Goal: Task Accomplishment & Management: Use online tool/utility

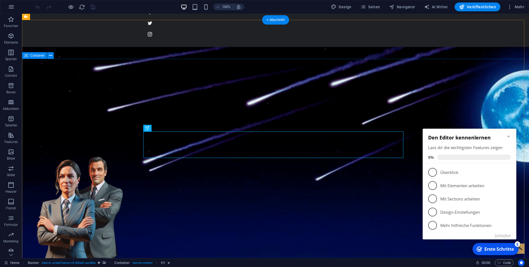
scroll to position [84, 0]
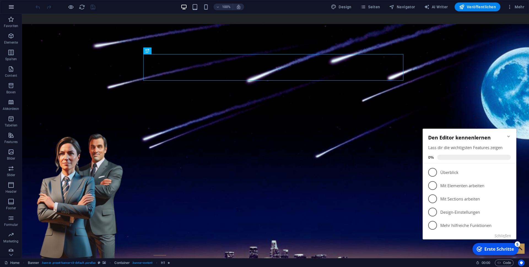
click at [13, 10] on icon "button" at bounding box center [11, 7] width 7 height 7
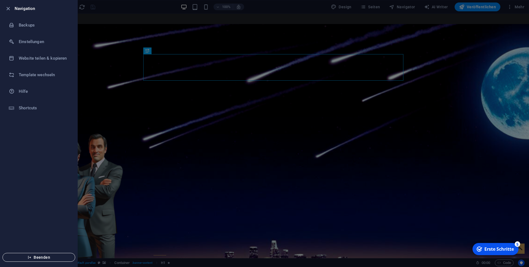
click at [36, 256] on span "Beenden" at bounding box center [38, 257] width 63 height 4
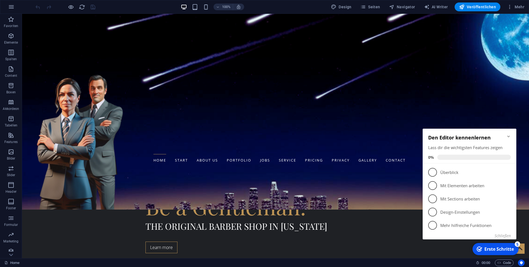
scroll to position [197, 0]
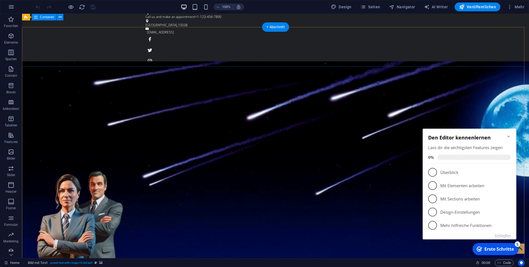
scroll to position [0, 0]
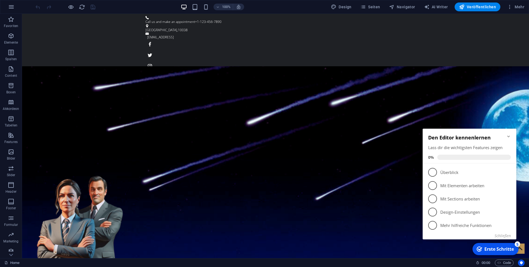
click at [508, 137] on icon "Minimize checklist" at bounding box center [509, 136] width 4 height 4
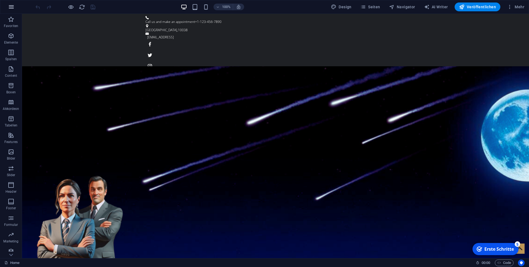
click at [16, 8] on button "button" at bounding box center [11, 6] width 13 height 13
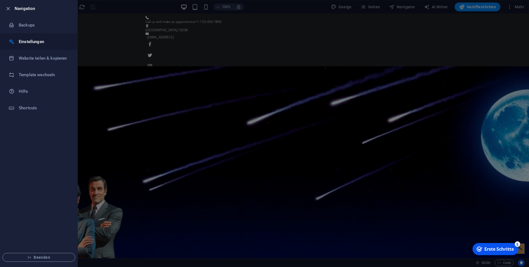
click at [38, 41] on h6 "Einstellungen" at bounding box center [44, 41] width 51 height 7
select select "de"
select select "dark"
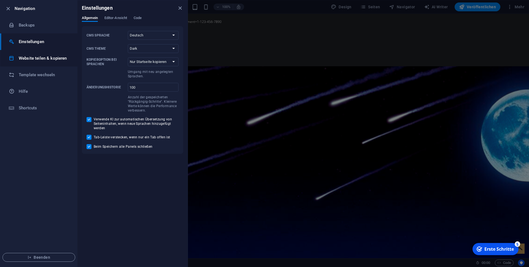
click at [45, 58] on h6 "Website teilen & kopieren" at bounding box center [44, 58] width 51 height 7
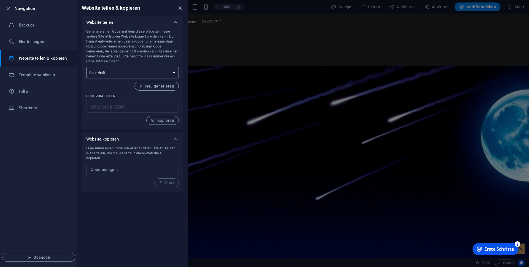
click at [86, 67] on select "Einmalig Dauerhaft" at bounding box center [132, 72] width 93 height 11
click at [127, 71] on select "Einmalig Dauerhaft" at bounding box center [132, 72] width 93 height 11
click at [24, 90] on h6 "Hilfe" at bounding box center [44, 91] width 51 height 7
click at [6, 7] on icon "button" at bounding box center [8, 9] width 6 height 6
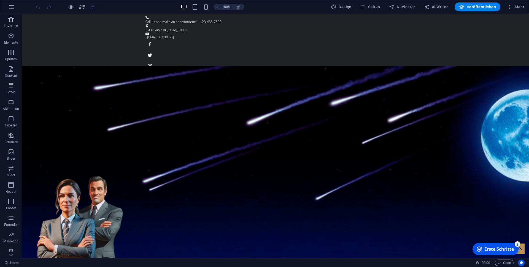
click at [11, 20] on icon "button" at bounding box center [11, 19] width 7 height 7
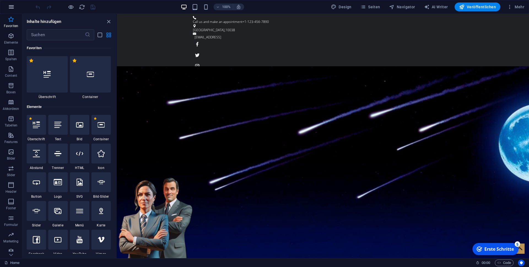
click at [10, 8] on icon "button" at bounding box center [11, 7] width 7 height 7
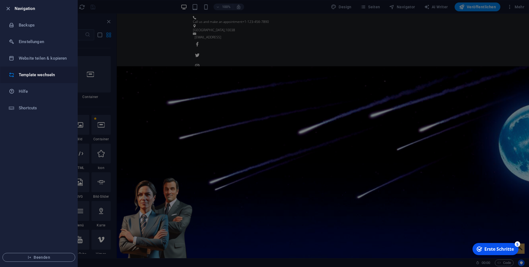
click at [33, 75] on h6 "Template wechseln" at bounding box center [44, 74] width 51 height 7
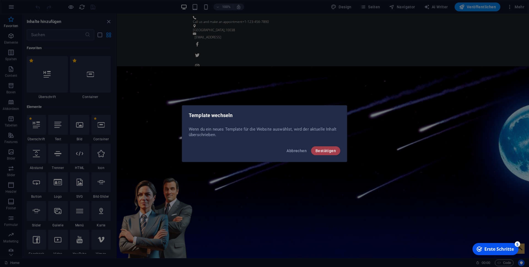
click at [322, 149] on span "Bestätigen" at bounding box center [326, 150] width 20 height 4
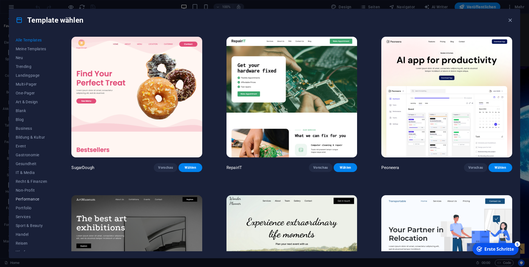
click at [28, 199] on span "Performance" at bounding box center [31, 199] width 31 height 4
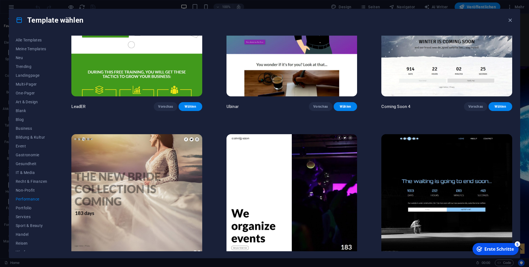
scroll to position [696, 0]
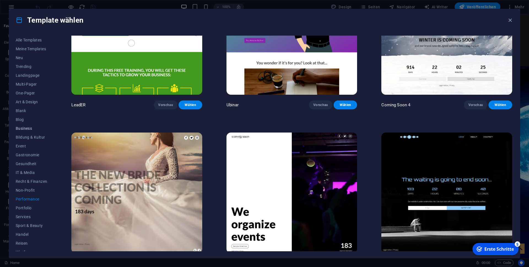
click at [25, 128] on span "Business" at bounding box center [31, 128] width 31 height 4
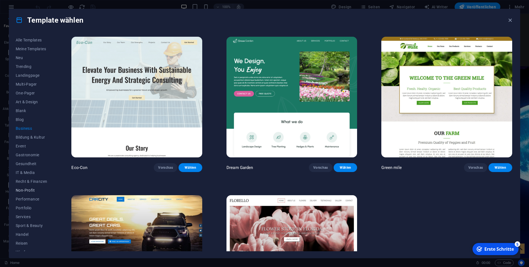
scroll to position [5, 0]
click at [28, 211] on span "Services" at bounding box center [31, 211] width 31 height 4
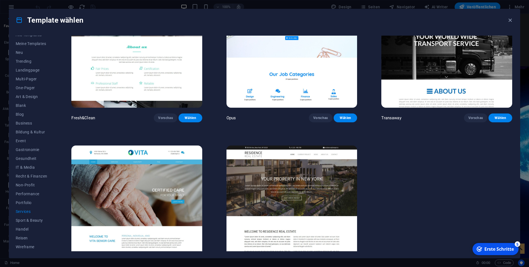
scroll to position [852, 0]
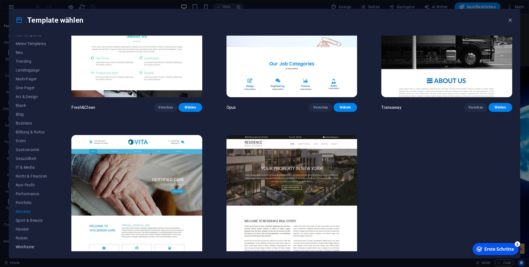
click at [29, 244] on span "Wireframe" at bounding box center [31, 246] width 31 height 4
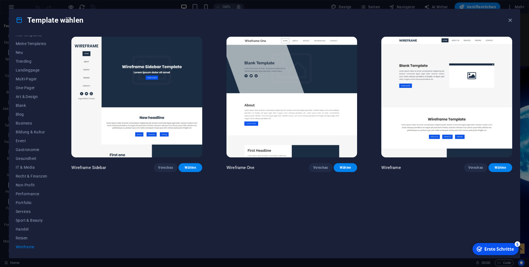
scroll to position [0, 0]
click at [28, 79] on span "Multi-Pager" at bounding box center [31, 79] width 31 height 4
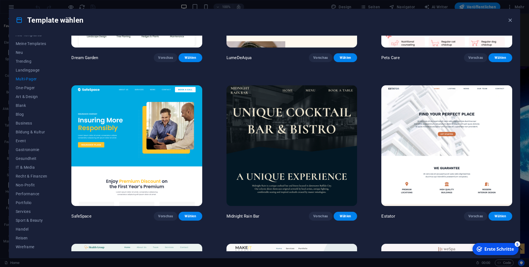
scroll to position [744, 0]
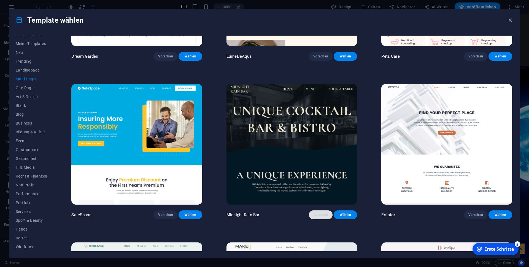
click at [322, 212] on span "Vorschau" at bounding box center [321, 214] width 15 height 4
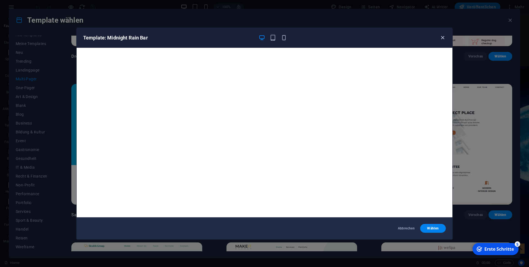
click at [443, 35] on icon "button" at bounding box center [443, 37] width 6 height 6
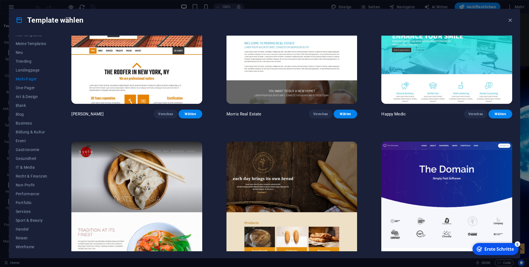
scroll to position [1960, 0]
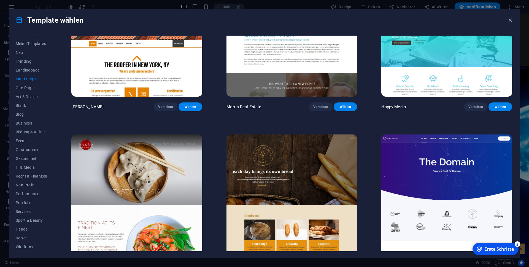
click at [321, 263] on span "Vorschau" at bounding box center [321, 265] width 15 height 4
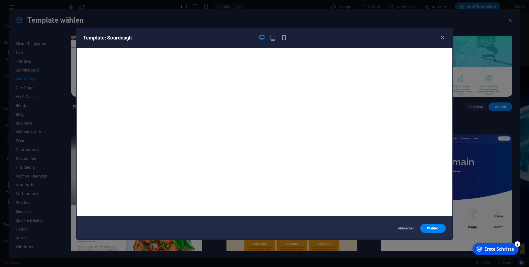
scroll to position [0, 0]
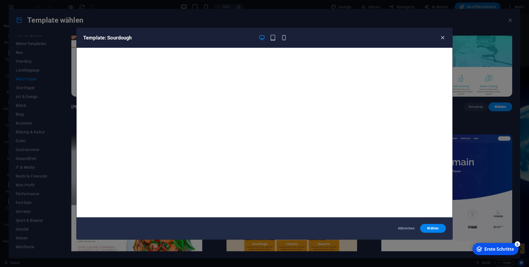
click at [444, 36] on icon "button" at bounding box center [443, 37] width 6 height 6
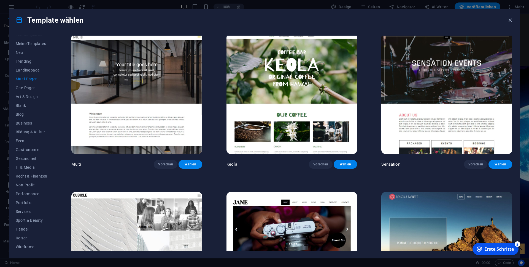
scroll to position [3185, 0]
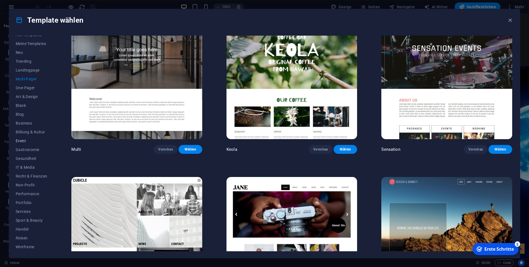
click at [24, 141] on span "Event" at bounding box center [31, 140] width 31 height 4
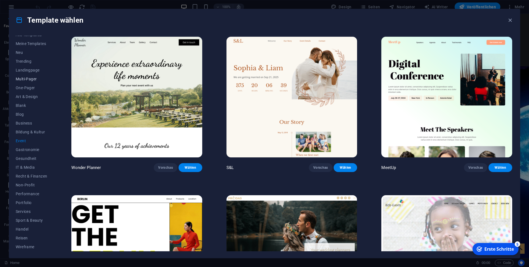
scroll to position [0, 0]
click at [19, 58] on span "Neu" at bounding box center [31, 57] width 31 height 4
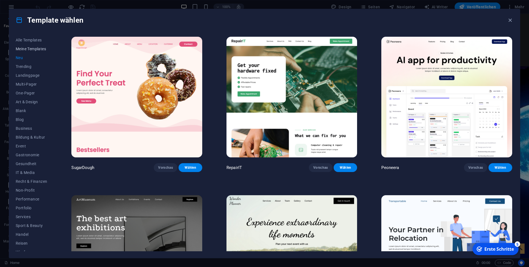
click at [31, 49] on span "Meine Templates" at bounding box center [31, 49] width 31 height 4
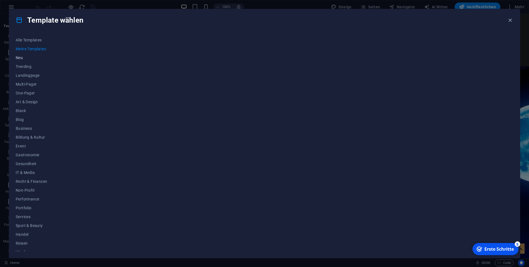
click at [21, 57] on span "Neu" at bounding box center [31, 57] width 31 height 4
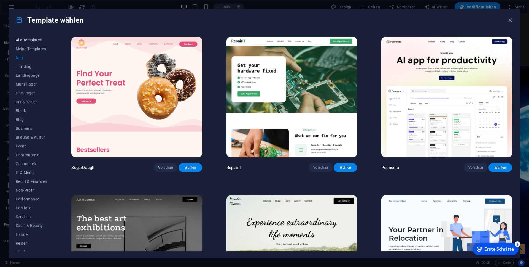
click at [26, 39] on span "Alle Templates" at bounding box center [31, 40] width 31 height 4
click at [513, 22] on icon "button" at bounding box center [510, 20] width 6 height 6
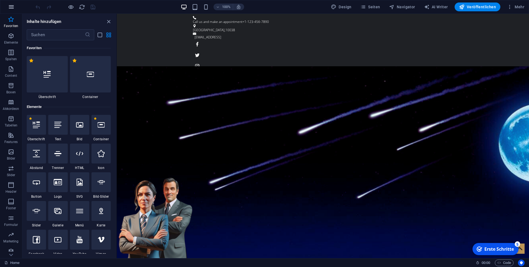
click at [9, 7] on icon "button" at bounding box center [11, 7] width 7 height 7
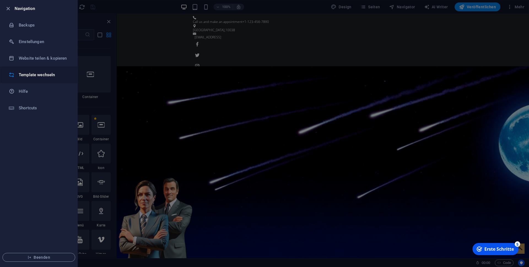
click at [28, 77] on h6 "Template wechseln" at bounding box center [44, 74] width 51 height 7
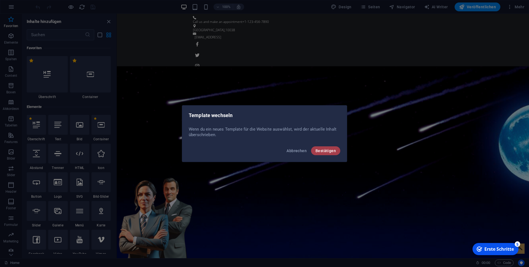
click at [320, 152] on span "Bestätigen" at bounding box center [326, 150] width 20 height 4
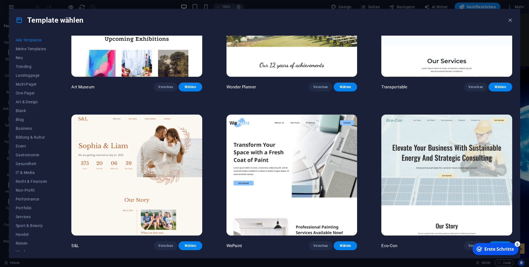
scroll to position [248, 0]
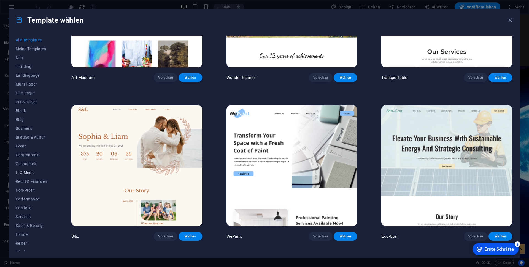
click at [28, 172] on span "IT & Media" at bounding box center [31, 172] width 31 height 4
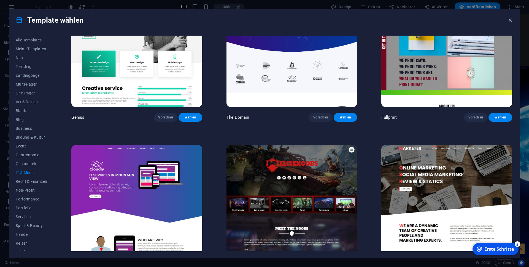
scroll to position [360, 0]
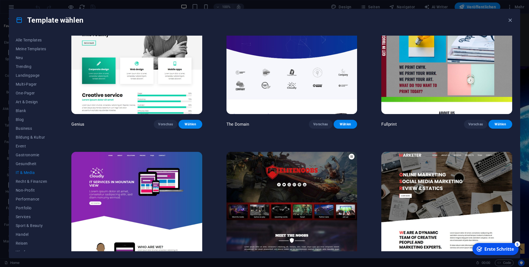
click at [431, 165] on img at bounding box center [447, 212] width 131 height 120
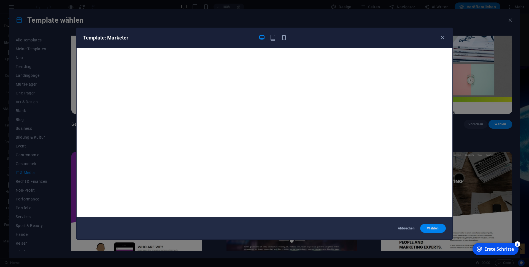
click at [433, 227] on span "Wählen" at bounding box center [433, 228] width 17 height 4
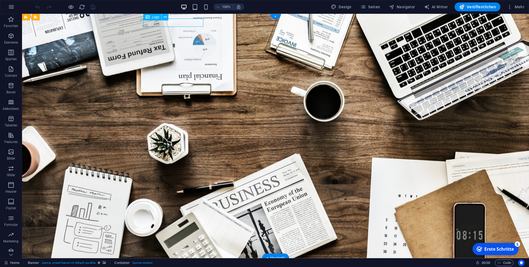
click at [156, 262] on div at bounding box center [276, 266] width 260 height 8
click at [177, 262] on div at bounding box center [276, 266] width 260 height 8
click at [167, 16] on button at bounding box center [165, 17] width 7 height 7
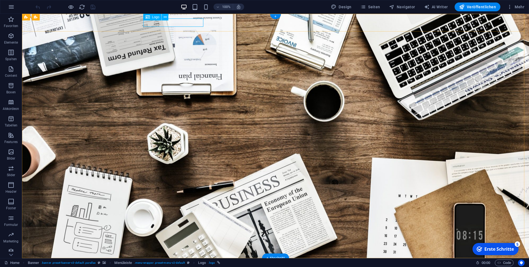
click at [158, 262] on div at bounding box center [276, 266] width 260 height 8
click at [165, 16] on icon at bounding box center [165, 17] width 3 height 6
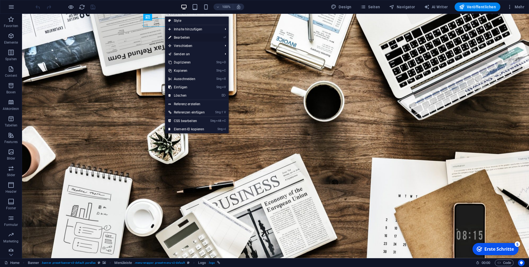
click at [185, 36] on link "⏎ Bearbeiten" at bounding box center [186, 37] width 43 height 8
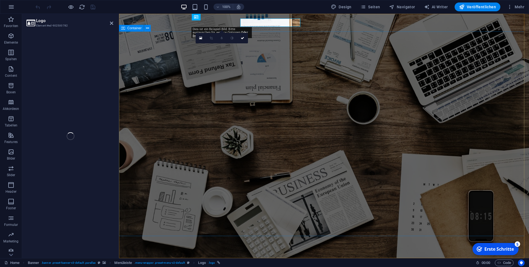
select select "px"
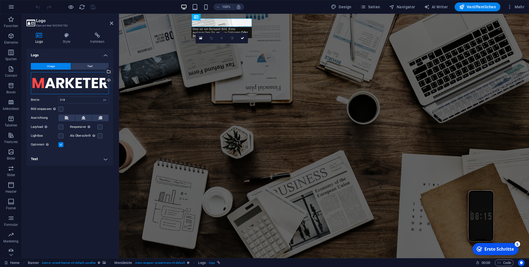
click at [73, 86] on div "Ziehe Dateien zum Hochladen hierher oder klicke hier, um aus Dateien oder koste…" at bounding box center [70, 83] width 78 height 22
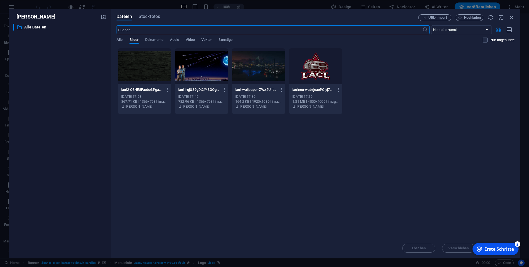
click at [318, 72] on div at bounding box center [315, 66] width 53 height 36
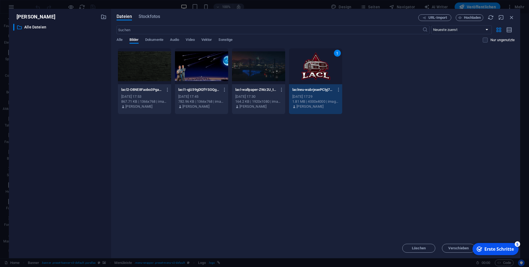
click at [318, 72] on div "1" at bounding box center [315, 66] width 53 height 36
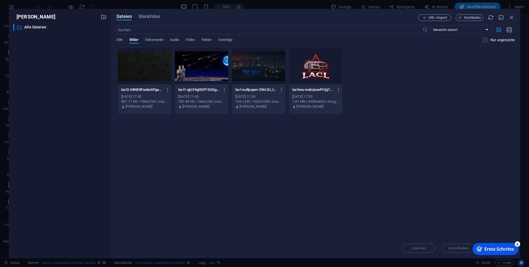
click at [318, 72] on div at bounding box center [315, 66] width 53 height 36
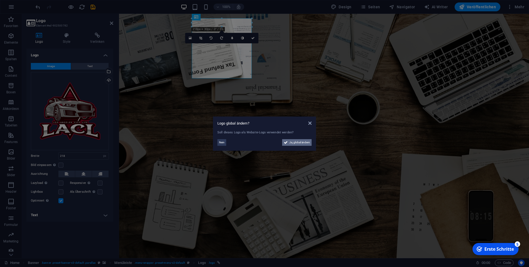
click at [297, 141] on span "Ja, global ändern" at bounding box center [300, 142] width 21 height 7
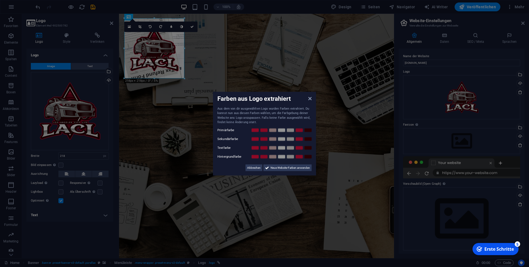
click at [183, 76] on body "[DOMAIN_NAME] Home Favoriten Elemente Spalten Content Boxen Akkordeon Tabellen …" at bounding box center [264, 133] width 529 height 267
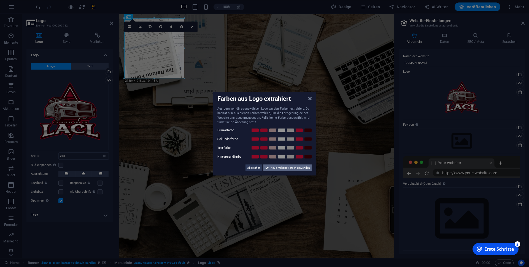
click at [290, 166] on span "Neue Website-Farben anwenden" at bounding box center [290, 167] width 39 height 7
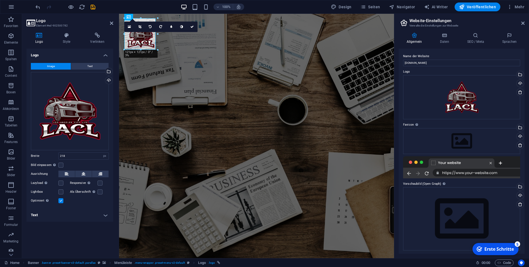
drag, startPoint x: 184, startPoint y: 78, endPoint x: 156, endPoint y: 34, distance: 52.5
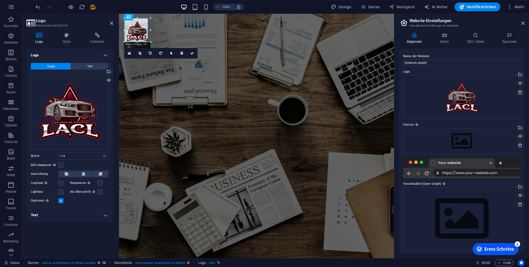
drag, startPoint x: 155, startPoint y: 50, endPoint x: 147, endPoint y: 40, distance: 12.1
drag, startPoint x: 268, startPoint y: 43, endPoint x: 168, endPoint y: 29, distance: 100.5
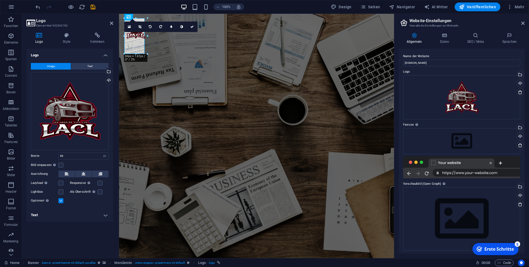
type input "74"
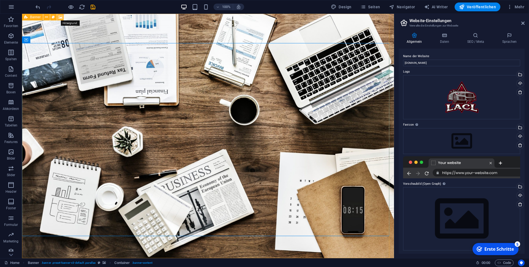
click at [61, 17] on icon at bounding box center [60, 17] width 4 height 6
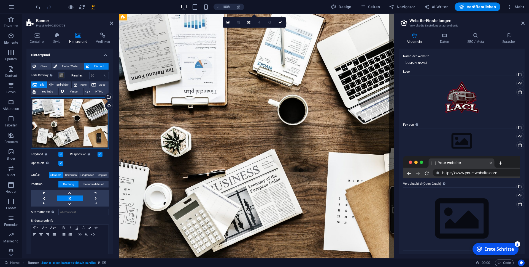
click at [64, 118] on div "Ziehe Dateien zum Hochladen hierher oder klicke hier, um aus Dateien oder koste…" at bounding box center [70, 122] width 78 height 51
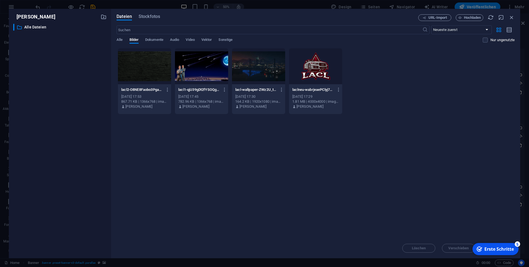
click at [205, 66] on div at bounding box center [201, 66] width 53 height 36
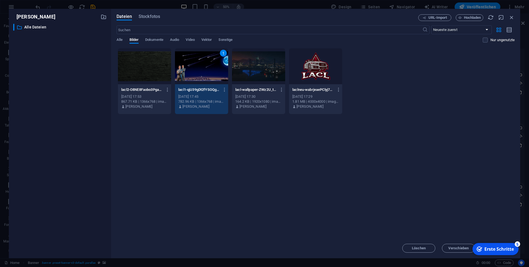
click at [205, 66] on div "1" at bounding box center [201, 66] width 53 height 36
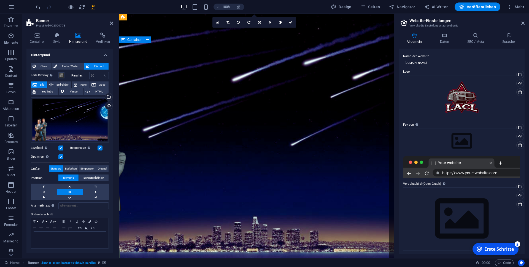
click at [113, 23] on icon at bounding box center [111, 23] width 3 height 4
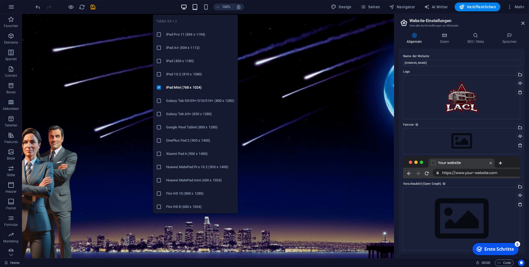
click at [198, 6] on icon "button" at bounding box center [195, 7] width 6 height 6
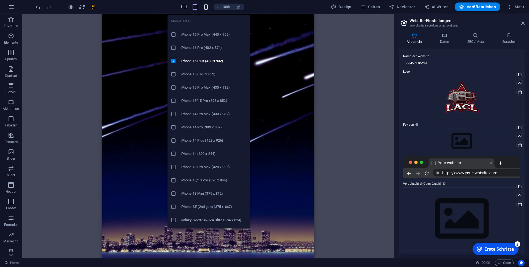
click at [206, 6] on icon "button" at bounding box center [206, 7] width 6 height 6
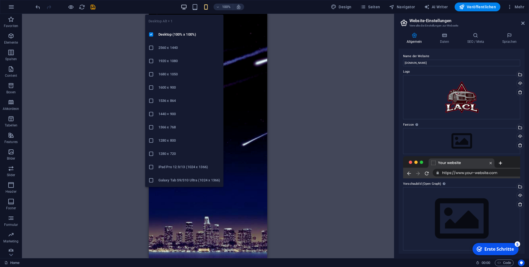
click at [183, 8] on icon "button" at bounding box center [184, 7] width 6 height 6
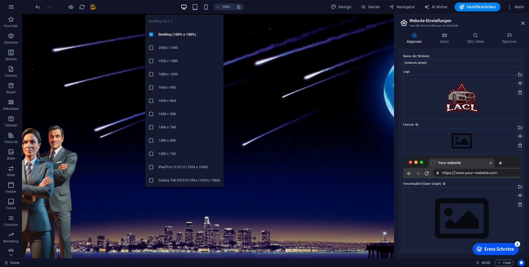
click at [160, 114] on h6 "1440 × 900" at bounding box center [190, 114] width 62 height 7
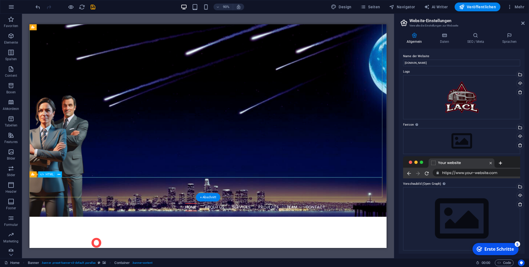
scroll to position [84, 0]
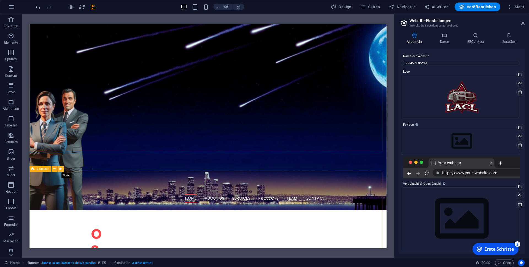
click at [62, 169] on button at bounding box center [61, 169] width 6 height 6
select select "rem"
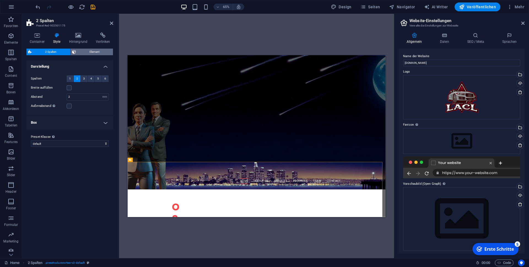
click at [88, 51] on span "Element" at bounding box center [95, 52] width 34 height 7
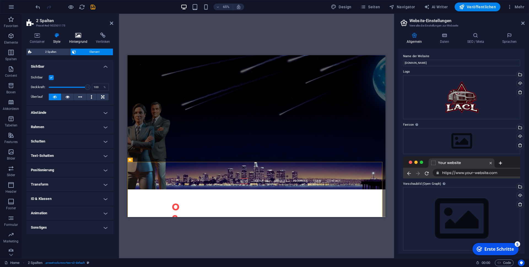
click at [80, 36] on icon at bounding box center [78, 36] width 25 height 6
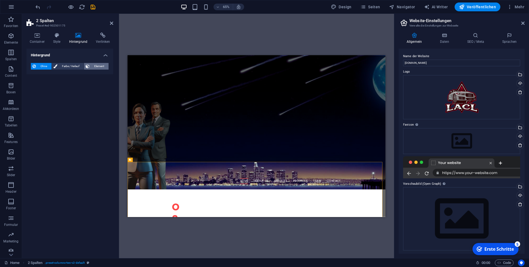
click at [95, 66] on span "Element" at bounding box center [99, 66] width 16 height 7
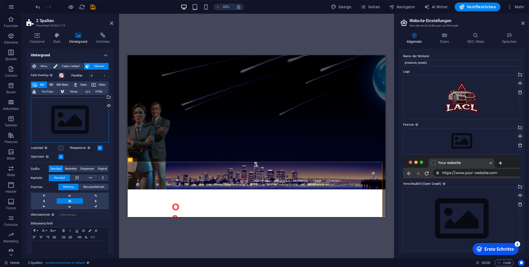
click at [60, 115] on div "Ziehe Dateien zum Hochladen hierher oder klicke hier, um aus Dateien oder koste…" at bounding box center [70, 119] width 78 height 45
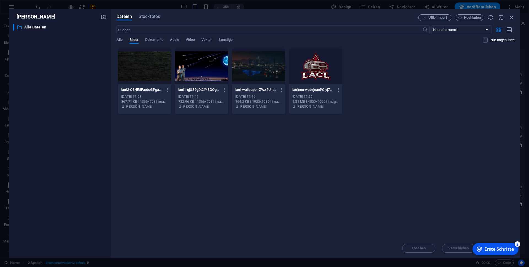
click at [146, 62] on div at bounding box center [144, 66] width 53 height 36
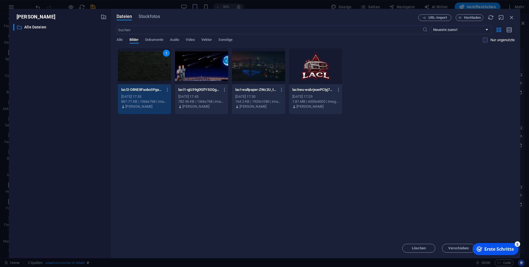
click at [146, 62] on div "1" at bounding box center [144, 66] width 53 height 36
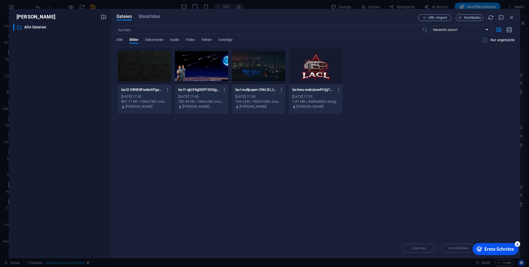
click at [146, 62] on div at bounding box center [144, 66] width 53 height 36
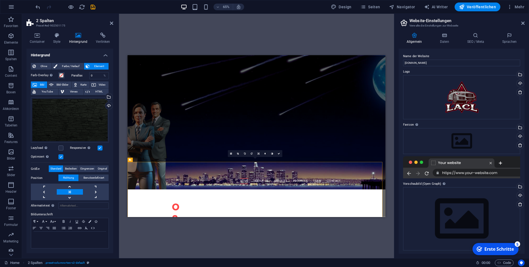
click at [164, 36] on div "Ziehe hier rein, um den vorhandenen Inhalt zu ersetzen. Drücke "Strg", wenn du …" at bounding box center [256, 136] width 275 height 244
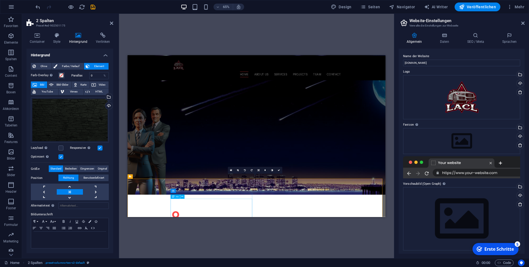
scroll to position [56, 0]
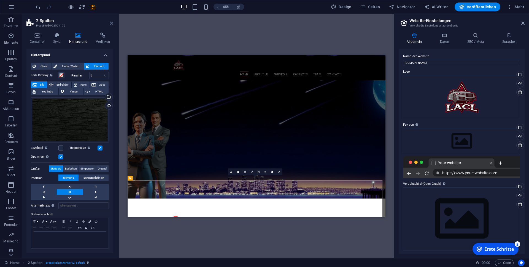
click at [111, 21] on icon at bounding box center [111, 23] width 3 height 4
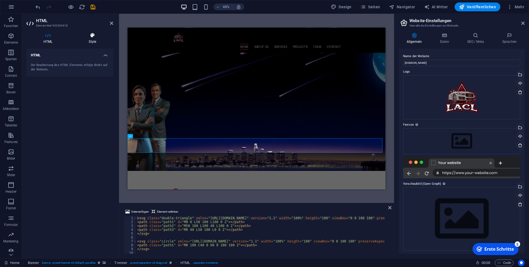
click at [90, 35] on icon at bounding box center [93, 36] width 42 height 6
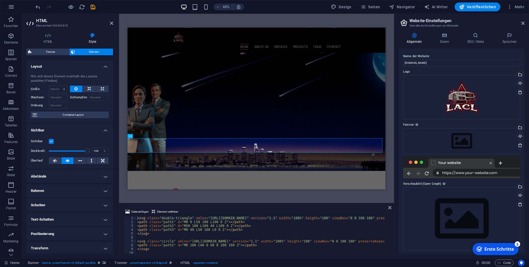
click at [96, 53] on span "Element" at bounding box center [94, 52] width 35 height 7
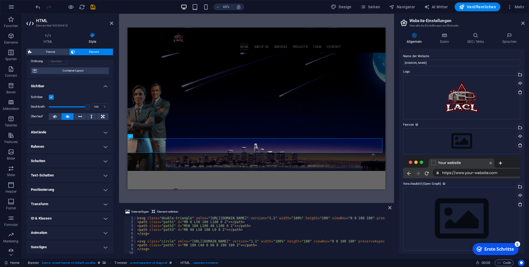
scroll to position [0, 0]
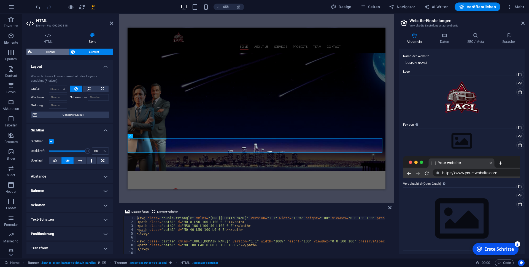
click at [47, 53] on span "Trenner" at bounding box center [50, 52] width 34 height 7
select select "diagonal"
select select "rem"
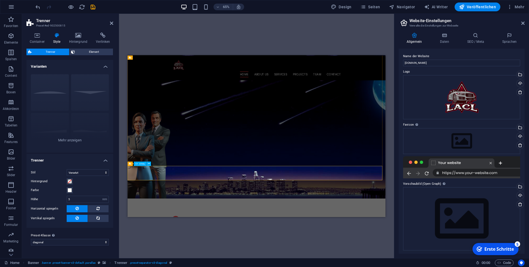
click at [91, 93] on div "[PERSON_NAME] Standard Versetzt Polygon 1 Polygon 2 [PERSON_NAME] Zickzack" at bounding box center [69, 111] width 87 height 83
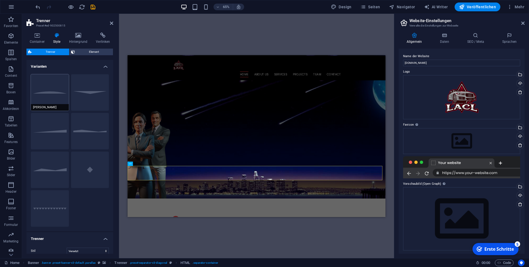
click at [46, 90] on button "[PERSON_NAME]" at bounding box center [50, 92] width 38 height 36
click at [85, 95] on button "Standard" at bounding box center [90, 92] width 38 height 36
select select "triangle"
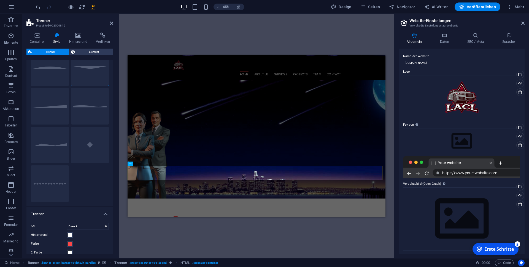
scroll to position [50, 0]
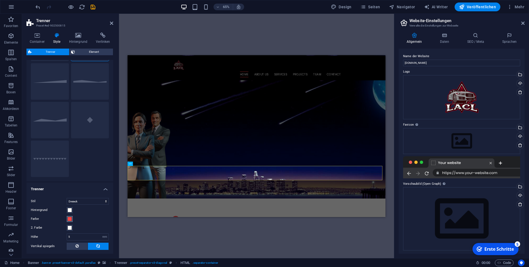
click at [70, 218] on span at bounding box center [70, 218] width 4 height 4
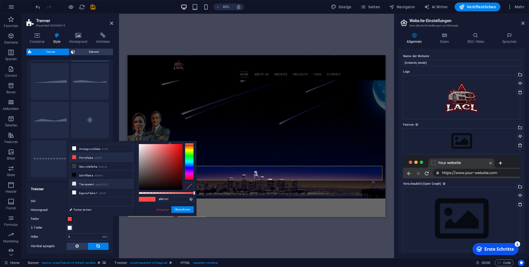
click at [85, 182] on li "Transparent rgba(0,0,0,.0)" at bounding box center [101, 183] width 63 height 9
click at [88, 223] on div "Stil Dreieck [PERSON_NAME] Versetzt Zickzack Polygon 1 Polygon 2 [PERSON_NAME] …" at bounding box center [69, 223] width 89 height 63
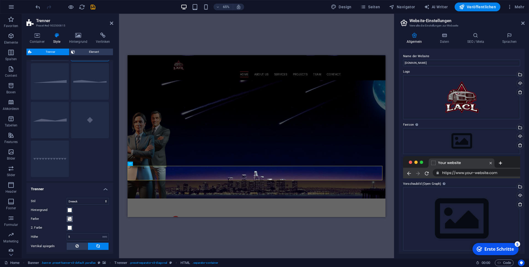
click at [71, 219] on span at bounding box center [70, 218] width 4 height 4
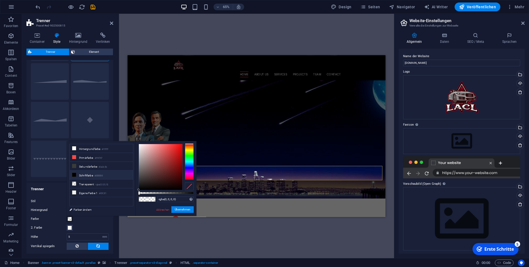
click at [89, 173] on li "Schriftfarbe #000000" at bounding box center [101, 174] width 63 height 9
click at [89, 184] on li "Transparent rgba(0,0,0,.0)" at bounding box center [101, 183] width 63 height 9
type input "rgba(0, 0, 0, 0)"
click at [182, 211] on button "Übernehmen" at bounding box center [183, 209] width 22 height 7
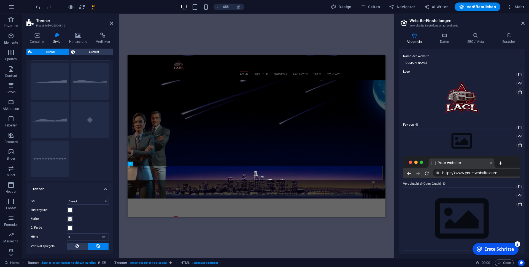
click at [167, 30] on div "H1 Banner Banner Container H1 Menüleiste Logo H1 Menü Abstand Trenner HTML Tren…" at bounding box center [256, 136] width 275 height 244
click at [111, 24] on icon at bounding box center [111, 23] width 3 height 4
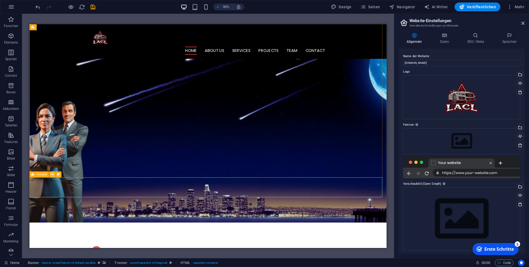
click at [51, 177] on button at bounding box center [52, 174] width 6 height 6
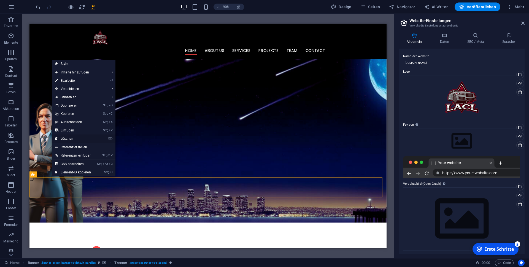
click at [69, 140] on link "⌦ Löschen" at bounding box center [73, 138] width 43 height 8
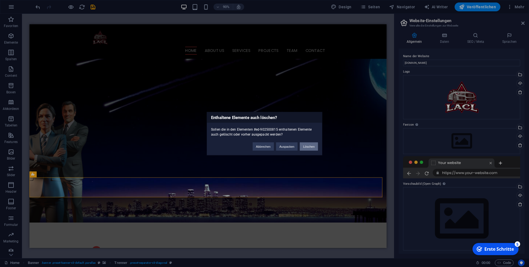
click at [309, 146] on button "Löschen" at bounding box center [309, 146] width 18 height 8
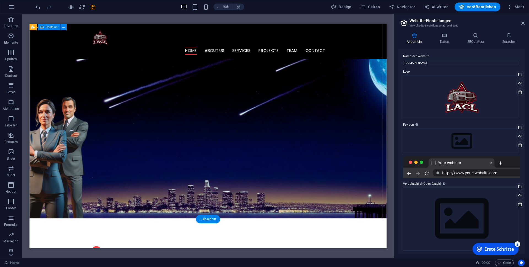
scroll to position [0, 0]
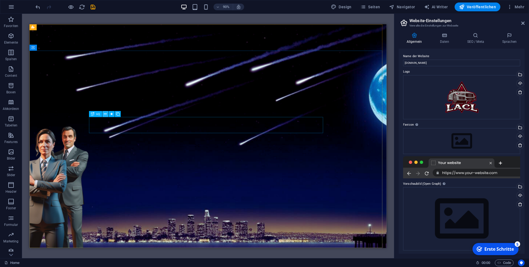
click at [106, 114] on icon at bounding box center [105, 113] width 3 height 5
click at [13, 36] on icon "button" at bounding box center [11, 36] width 7 height 7
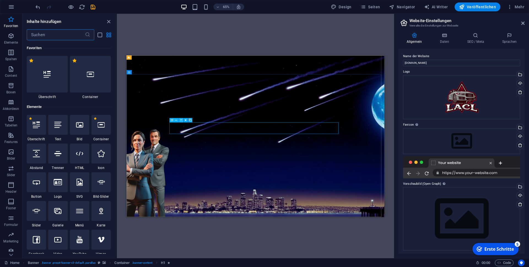
click at [182, 120] on icon at bounding box center [181, 120] width 2 height 4
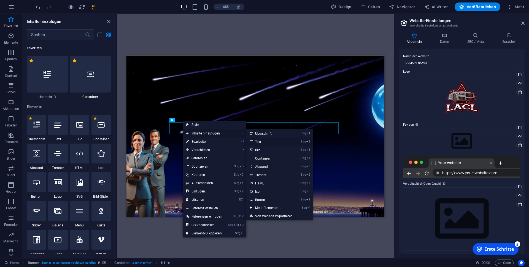
click at [264, 141] on link "Strg 2 Text" at bounding box center [270, 141] width 46 height 8
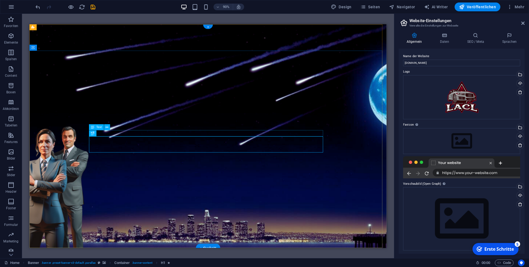
drag, startPoint x: 297, startPoint y: 160, endPoint x: 283, endPoint y: 160, distance: 13.5
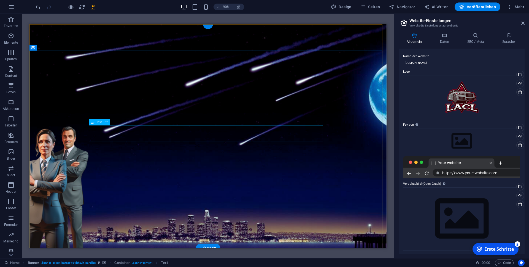
drag, startPoint x: 109, startPoint y: 146, endPoint x: 297, endPoint y: 144, distance: 188.6
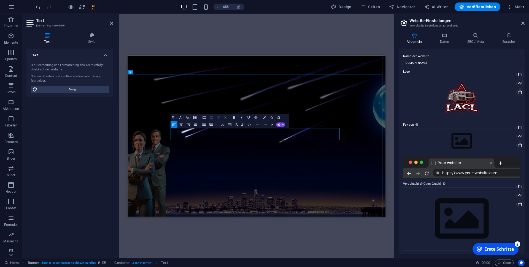
drag, startPoint x: 207, startPoint y: 174, endPoint x: 251, endPoint y: 174, distance: 43.6
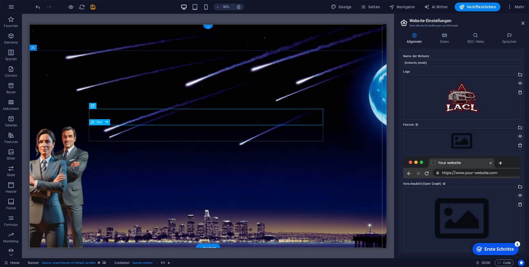
drag, startPoint x: 106, startPoint y: 144, endPoint x: 101, endPoint y: 144, distance: 5.2
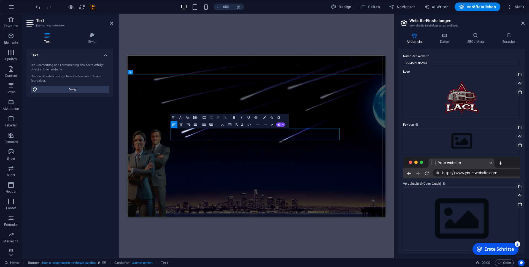
drag, startPoint x: 203, startPoint y: 175, endPoint x: 197, endPoint y: 176, distance: 5.6
click at [265, 118] on icon "button" at bounding box center [264, 117] width 2 height 2
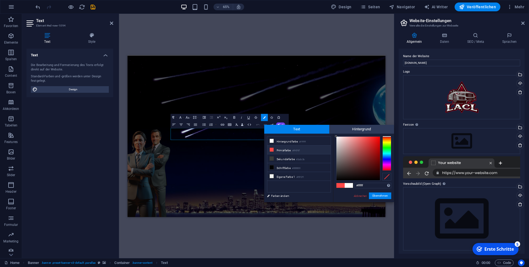
click at [286, 150] on li "Primärfarbe #ff4747" at bounding box center [298, 149] width 63 height 9
type input "#ff4747"
click at [377, 194] on button "Übernehmen" at bounding box center [380, 195] width 22 height 7
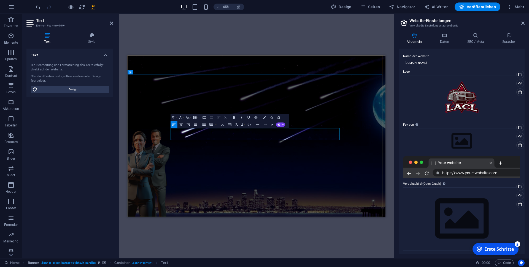
drag, startPoint x: 208, startPoint y: 175, endPoint x: 391, endPoint y: 181, distance: 183.2
drag, startPoint x: 207, startPoint y: 172, endPoint x: 263, endPoint y: 174, distance: 56.0
click at [263, 119] on button "Farben" at bounding box center [264, 117] width 7 height 7
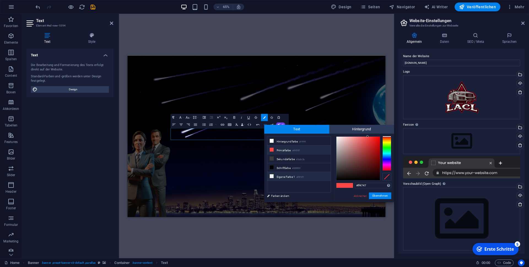
click at [288, 176] on li "Eigene Farbe 1 #f0f2f1" at bounding box center [298, 176] width 63 height 9
type input "#f0f2f1"
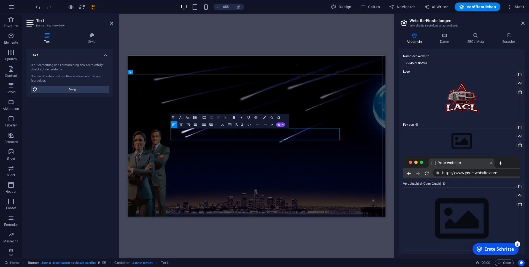
drag, startPoint x: 205, startPoint y: 174, endPoint x: 264, endPoint y: 178, distance: 58.6
click at [266, 117] on button "Farben" at bounding box center [264, 117] width 7 height 7
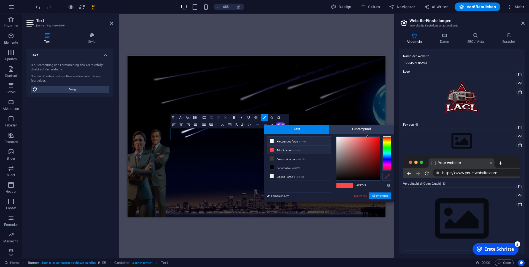
click at [290, 141] on li "Hintergrundfarbe #ffffff" at bounding box center [298, 140] width 63 height 9
type input "#ffffff"
click at [376, 194] on button "Übernehmen" at bounding box center [380, 195] width 22 height 7
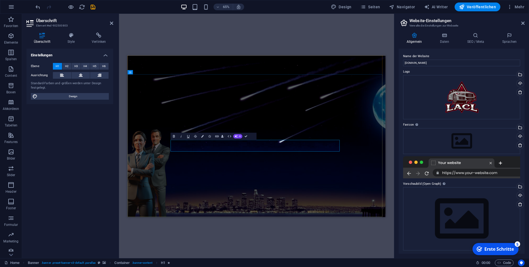
drag, startPoint x: 204, startPoint y: 192, endPoint x: 227, endPoint y: 193, distance: 22.9
click at [204, 135] on button "Farben" at bounding box center [202, 135] width 7 height 7
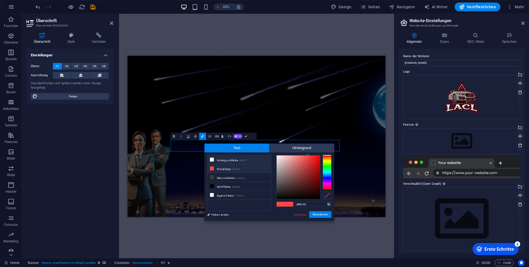
click at [225, 160] on li "Hintergrundfarbe #ffffff" at bounding box center [239, 159] width 63 height 9
type input "#ffffff"
click at [329, 217] on button "Übernehmen" at bounding box center [320, 214] width 22 height 7
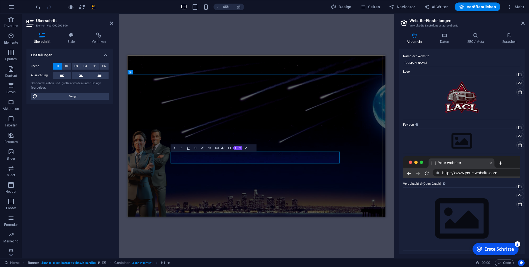
drag, startPoint x: 202, startPoint y: 211, endPoint x: 330, endPoint y: 214, distance: 128.5
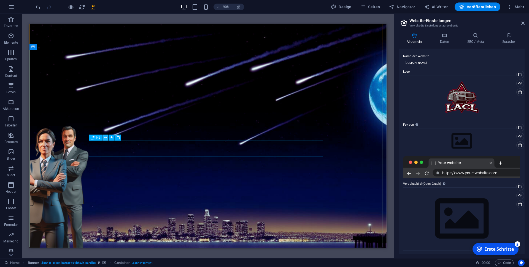
click at [107, 137] on button at bounding box center [105, 137] width 6 height 6
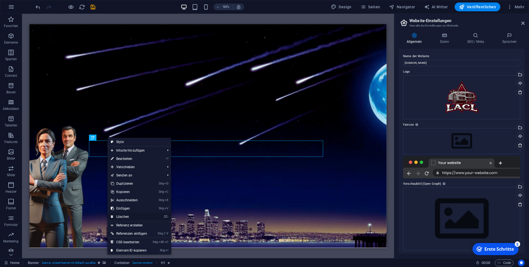
drag, startPoint x: 118, startPoint y: 215, endPoint x: 98, endPoint y: 211, distance: 19.9
click at [118, 215] on link "⌦ Löschen" at bounding box center [129, 216] width 43 height 8
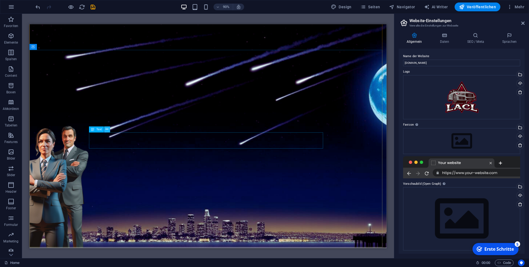
click at [108, 131] on icon at bounding box center [107, 129] width 3 height 5
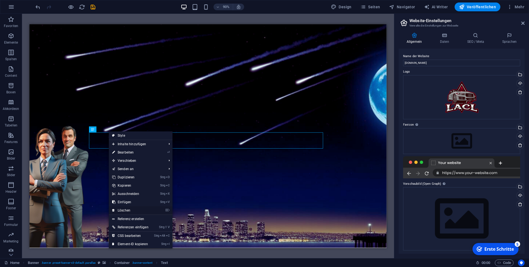
click at [125, 209] on link "⌦ Löschen" at bounding box center [130, 210] width 43 height 8
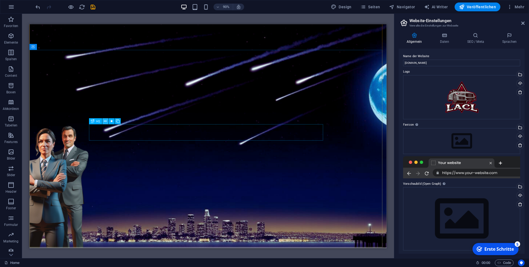
click at [105, 122] on icon at bounding box center [105, 120] width 3 height 5
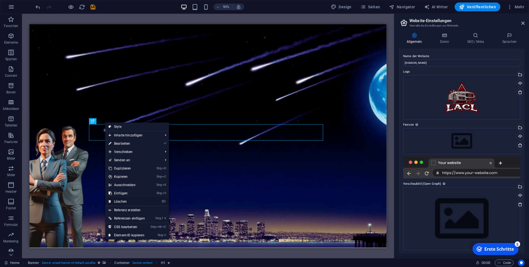
click at [123, 201] on link "⌦ Löschen" at bounding box center [126, 201] width 43 height 8
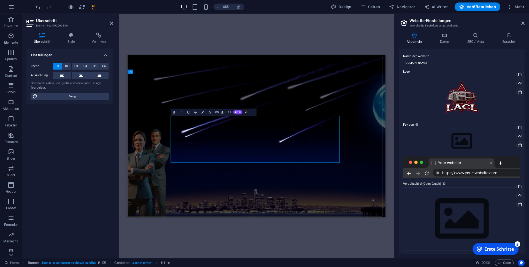
drag, startPoint x: 201, startPoint y: 171, endPoint x: 197, endPoint y: 171, distance: 4.1
click at [203, 112] on icon "button" at bounding box center [202, 112] width 2 height 2
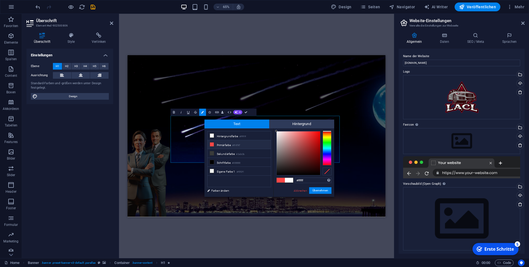
click at [223, 146] on li "Primärfarbe #ff4747" at bounding box center [239, 144] width 63 height 9
click at [321, 190] on button "Übernehmen" at bounding box center [320, 190] width 22 height 7
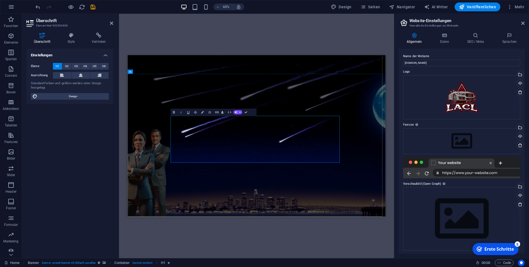
drag, startPoint x: 202, startPoint y: 192, endPoint x: 198, endPoint y: 192, distance: 4.1
click at [203, 111] on icon "button" at bounding box center [202, 112] width 2 height 2
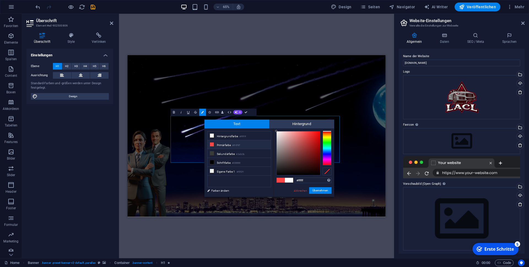
click at [223, 144] on li "Primärfarbe #ff4747" at bounding box center [239, 144] width 63 height 9
click at [320, 192] on button "Übernehmen" at bounding box center [320, 190] width 22 height 7
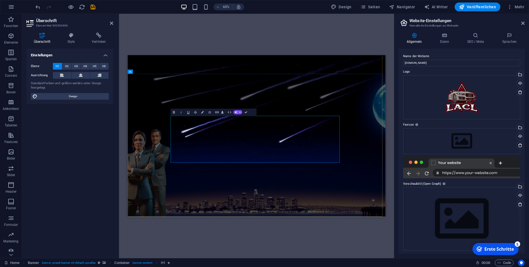
drag, startPoint x: 201, startPoint y: 211, endPoint x: 195, endPoint y: 210, distance: 5.6
click at [202, 112] on icon "button" at bounding box center [202, 112] width 2 height 2
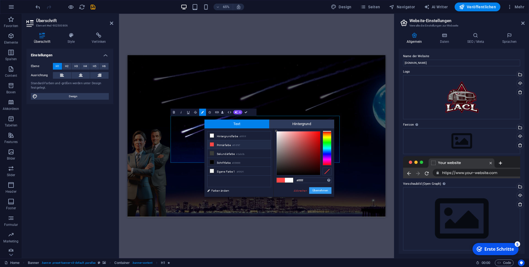
click at [321, 191] on button "Übernehmen" at bounding box center [320, 190] width 22 height 7
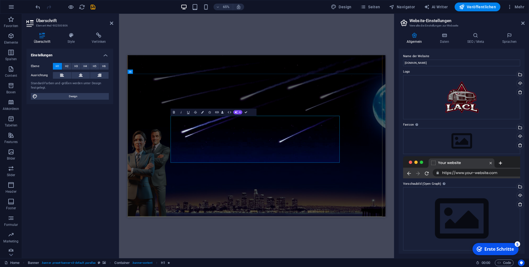
drag, startPoint x: 198, startPoint y: 210, endPoint x: 195, endPoint y: 208, distance: 3.6
click at [205, 112] on button "Farben" at bounding box center [202, 111] width 7 height 7
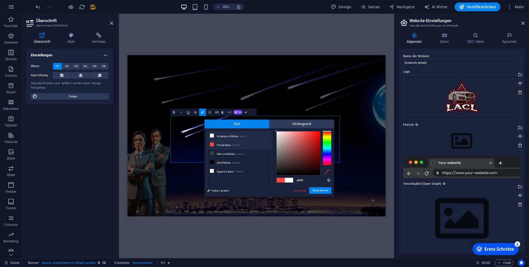
click at [221, 146] on li "Primärfarbe #ff4747" at bounding box center [239, 144] width 63 height 9
type input "#ff4747"
drag, startPoint x: 323, startPoint y: 190, endPoint x: 300, endPoint y: 209, distance: 29.8
click at [323, 190] on button "Übernehmen" at bounding box center [320, 190] width 22 height 7
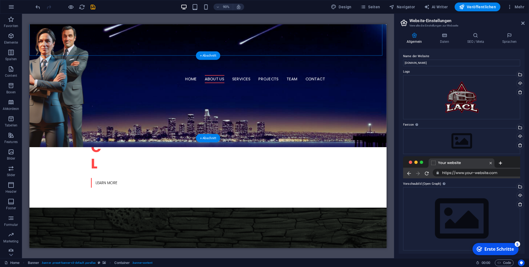
scroll to position [226, 0]
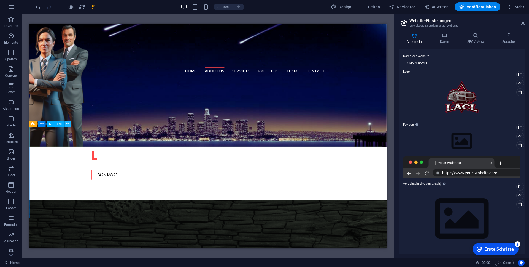
click at [69, 123] on icon at bounding box center [67, 123] width 3 height 5
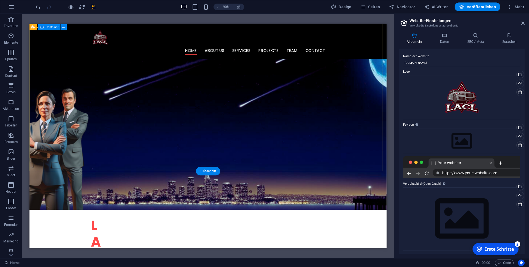
scroll to position [0, 0]
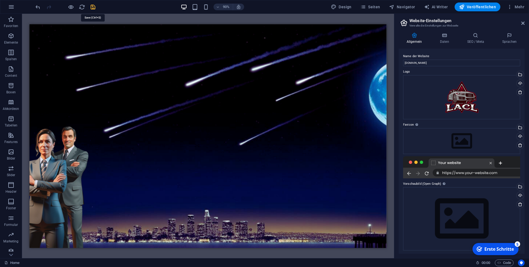
click at [93, 4] on icon "save" at bounding box center [93, 7] width 6 height 6
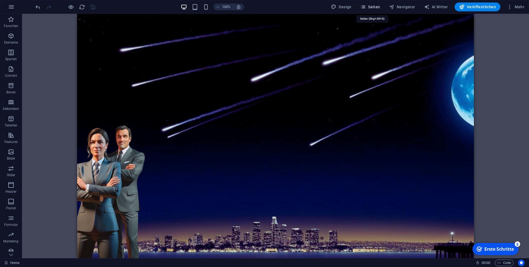
click at [373, 5] on span "Seiten" at bounding box center [371, 7] width 20 height 6
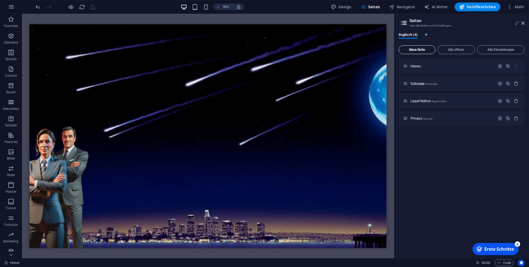
click at [409, 50] on span "Neue Seite" at bounding box center [417, 49] width 32 height 3
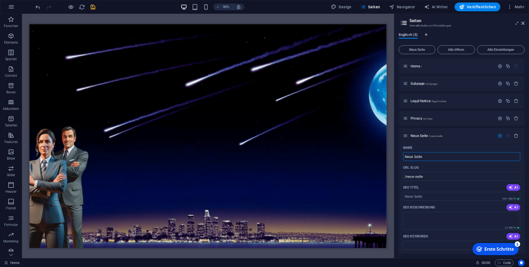
click at [409, 33] on span "Englisch (5)" at bounding box center [408, 35] width 19 height 8
click at [414, 35] on span "Englisch (5)" at bounding box center [408, 35] width 19 height 8
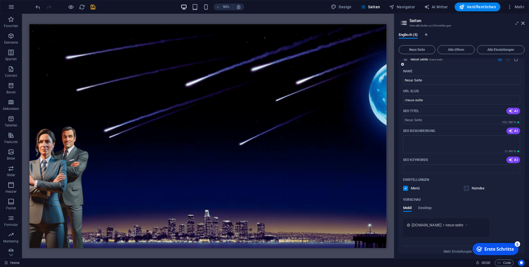
scroll to position [84, 0]
